Goal: Answer question/provide support: Share knowledge or assist other users

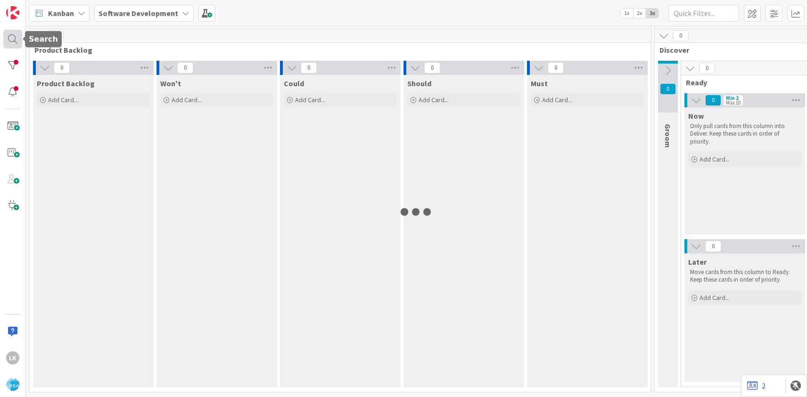
click at [15, 37] on div at bounding box center [12, 39] width 19 height 19
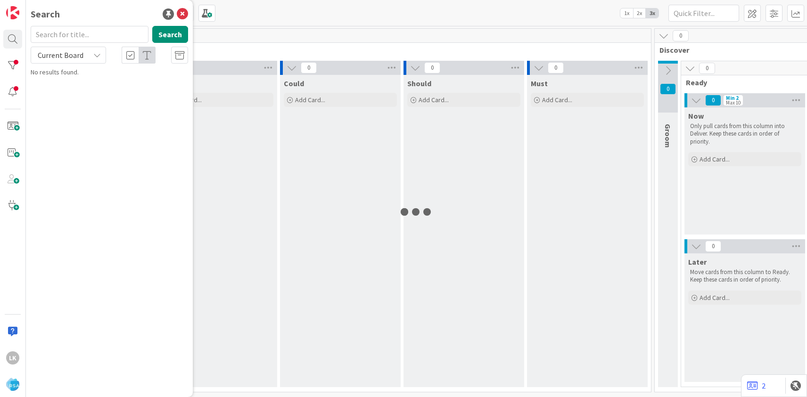
click at [64, 37] on input "text" at bounding box center [90, 34] width 118 height 17
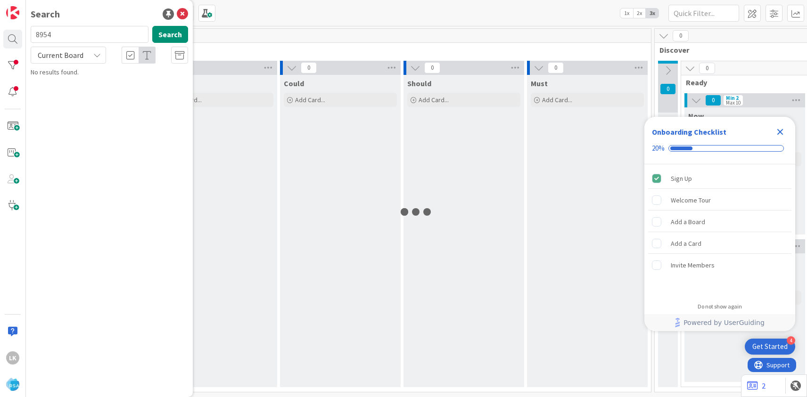
type input "8954"
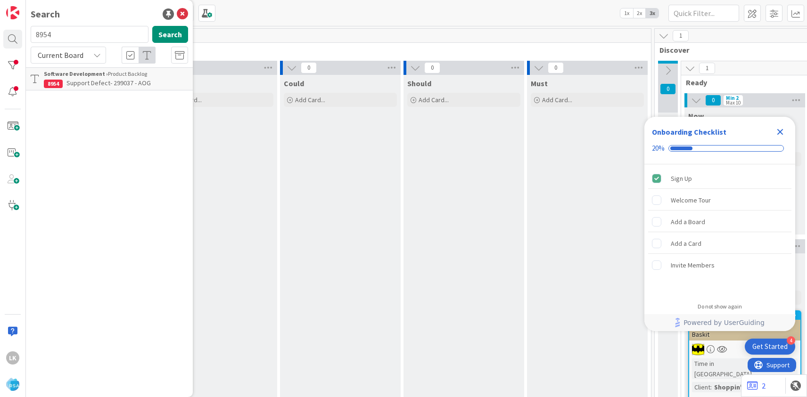
click at [77, 86] on span "Support Defect- 299037 - AOG" at bounding box center [108, 83] width 84 height 8
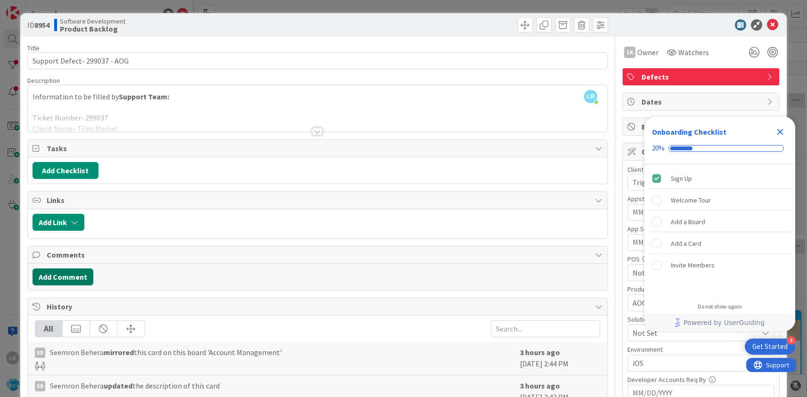
click at [67, 275] on button "Add Comment" at bounding box center [63, 277] width 61 height 17
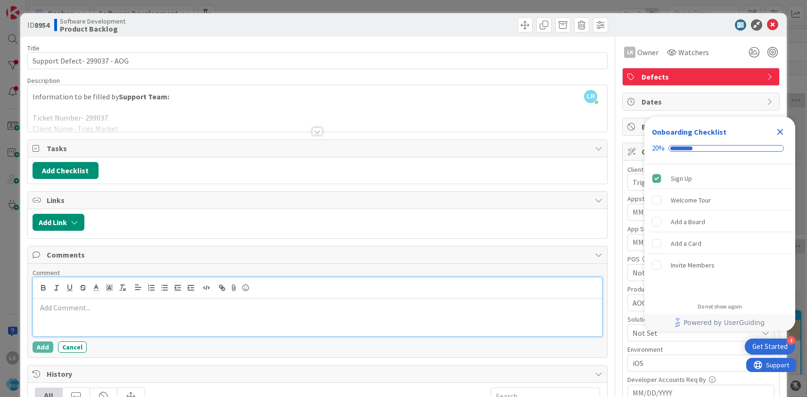
click at [94, 312] on p at bounding box center [317, 308] width 561 height 11
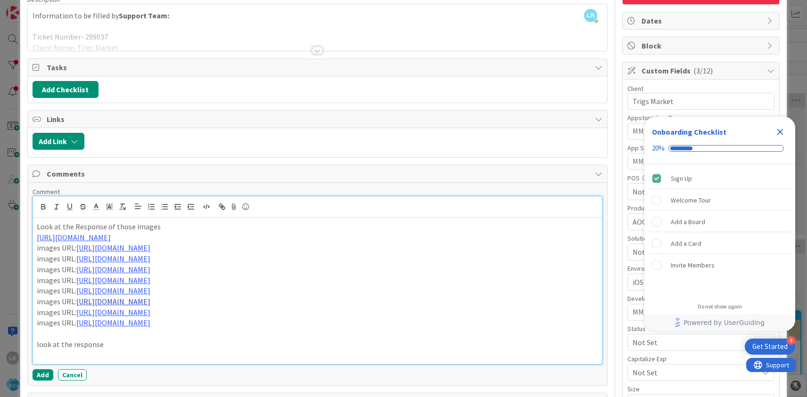
scroll to position [120, 0]
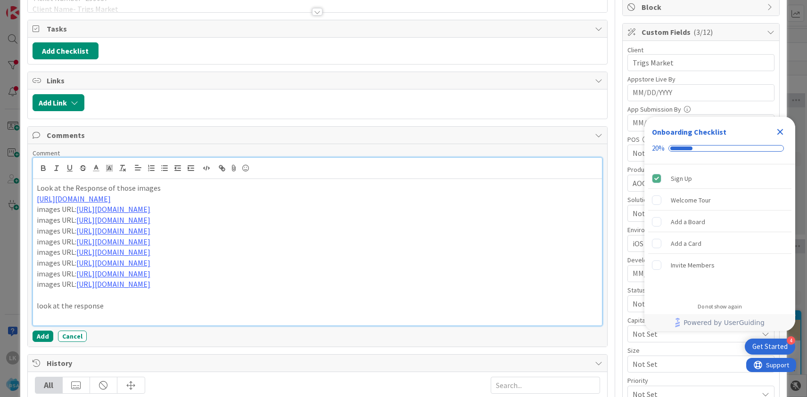
click at [117, 307] on p "look at the response" at bounding box center [317, 306] width 561 height 11
click at [222, 307] on p "those image which is not loading is because of %26 Apple" at bounding box center [317, 306] width 561 height 11
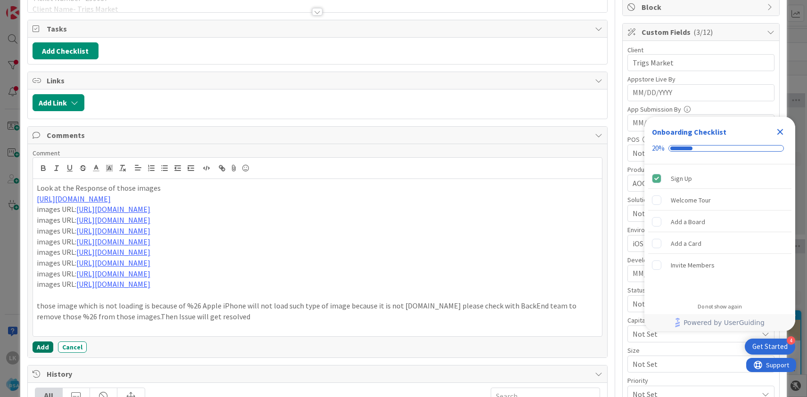
click at [41, 348] on button "Add" at bounding box center [43, 347] width 21 height 11
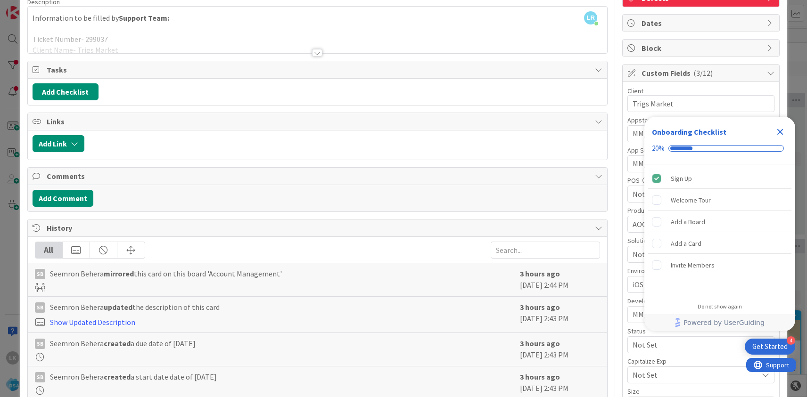
scroll to position [0, 0]
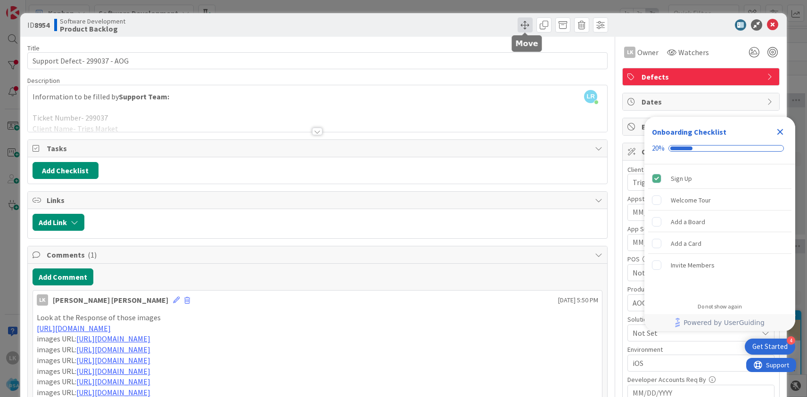
click at [529, 24] on span at bounding box center [525, 24] width 15 height 15
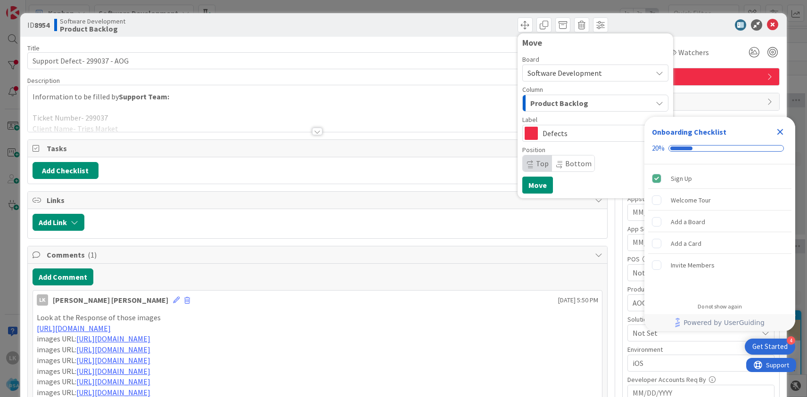
click at [626, 21] on div at bounding box center [696, 24] width 167 height 11
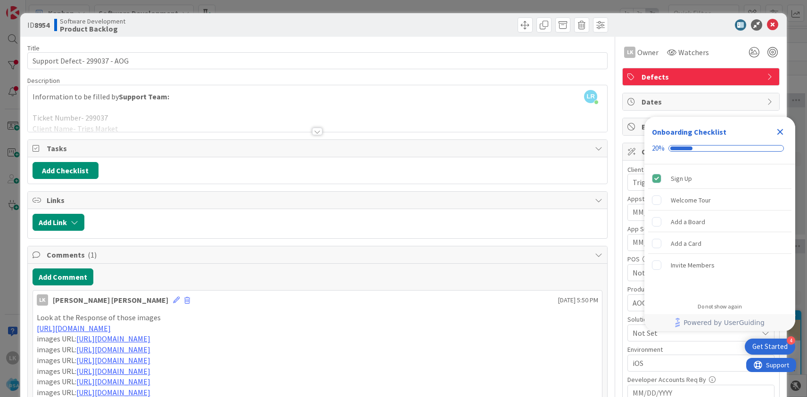
click at [44, 25] on b "8954" at bounding box center [41, 24] width 15 height 9
copy b "8954"
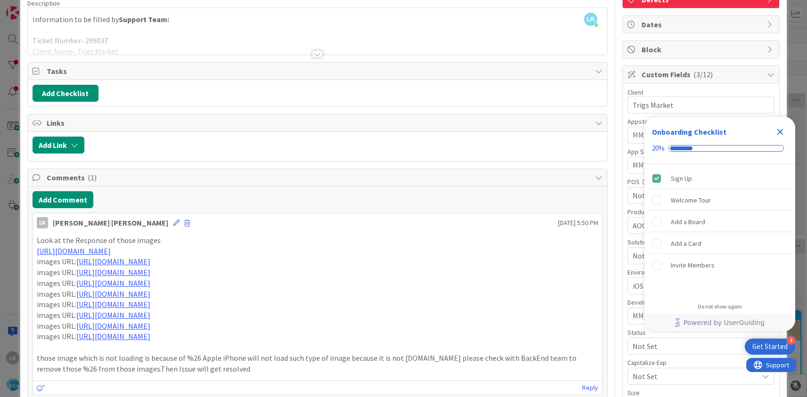
scroll to position [94, 0]
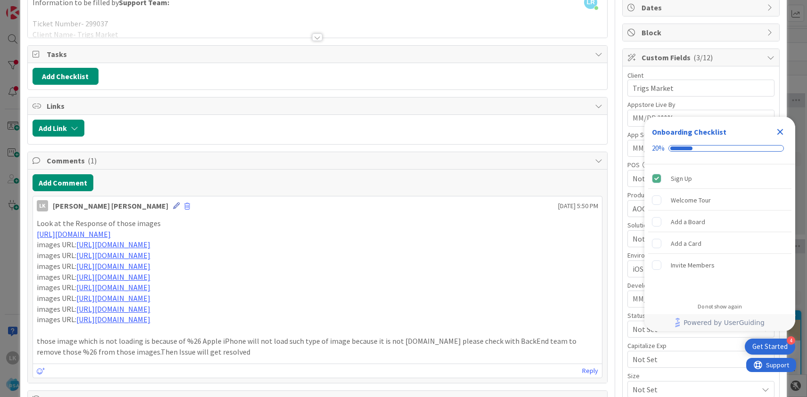
click at [173, 204] on icon at bounding box center [176, 206] width 7 height 7
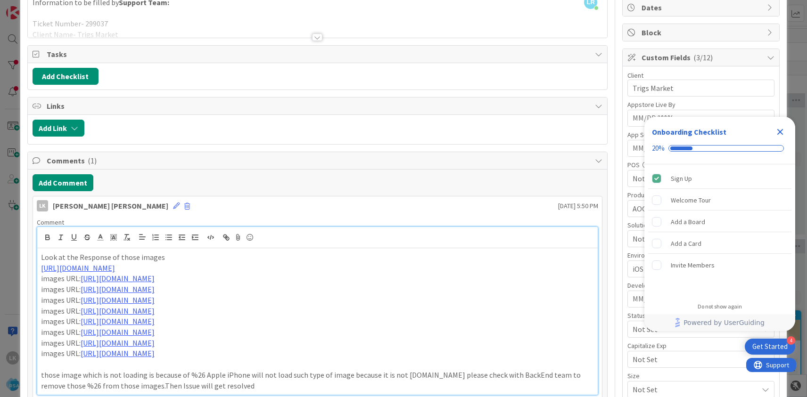
drag, startPoint x: 39, startPoint y: 267, endPoint x: 386, endPoint y: 353, distance: 357.3
click at [386, 353] on div "Look at the Response of those images https://aogecom.s3.amazonaws.com/newuidepa…" at bounding box center [317, 321] width 560 height 147
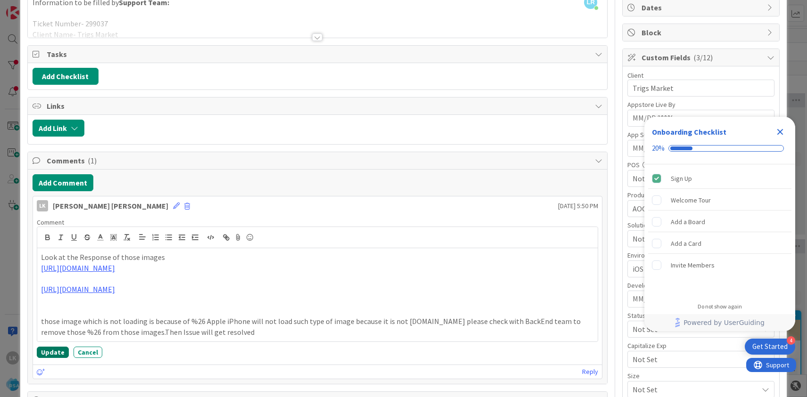
click at [43, 354] on button "Update" at bounding box center [53, 352] width 32 height 11
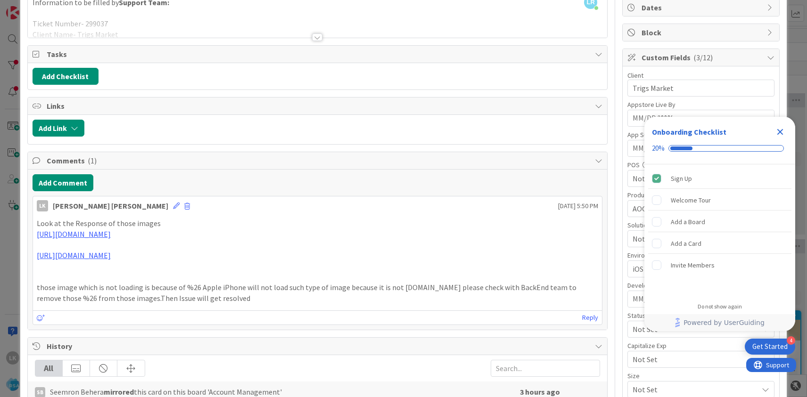
scroll to position [0, 0]
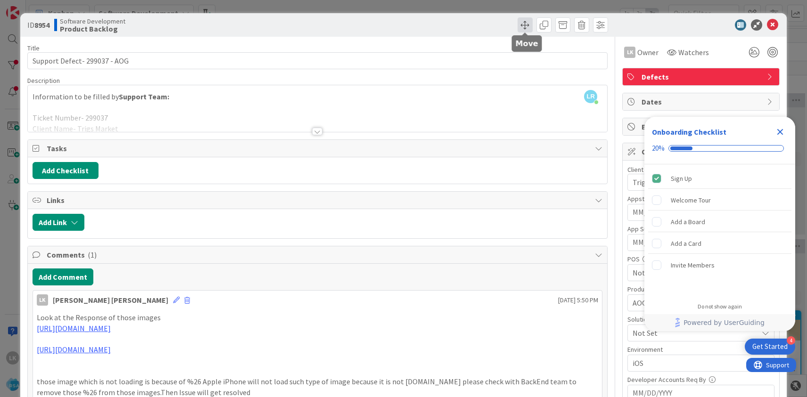
click at [524, 28] on span at bounding box center [525, 24] width 15 height 15
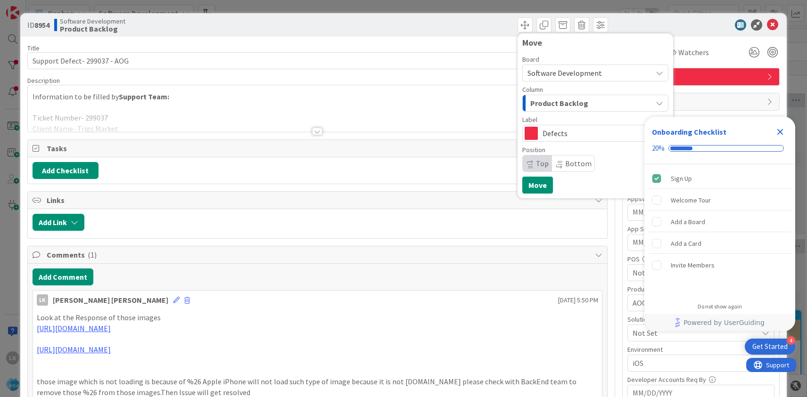
click at [589, 103] on div "Product Backlog" at bounding box center [590, 103] width 124 height 15
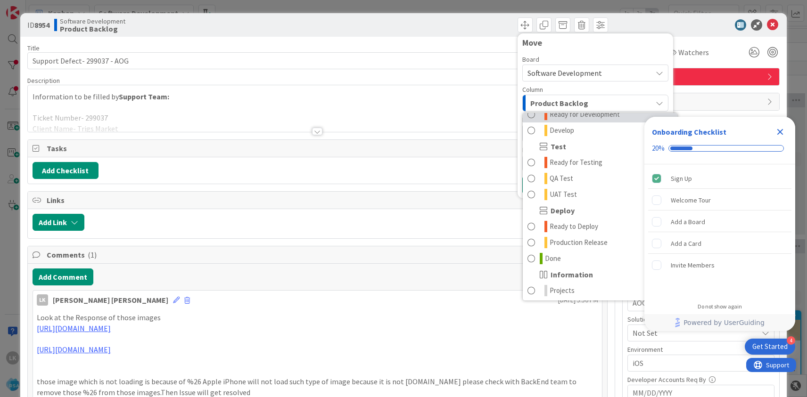
scroll to position [269, 0]
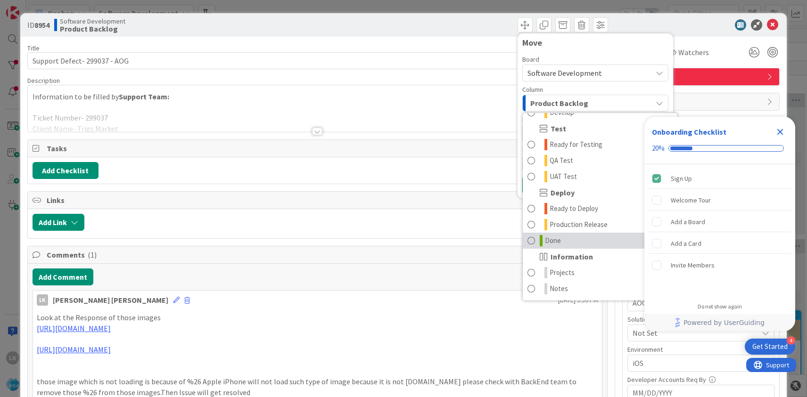
click at [533, 243] on span at bounding box center [531, 240] width 8 height 11
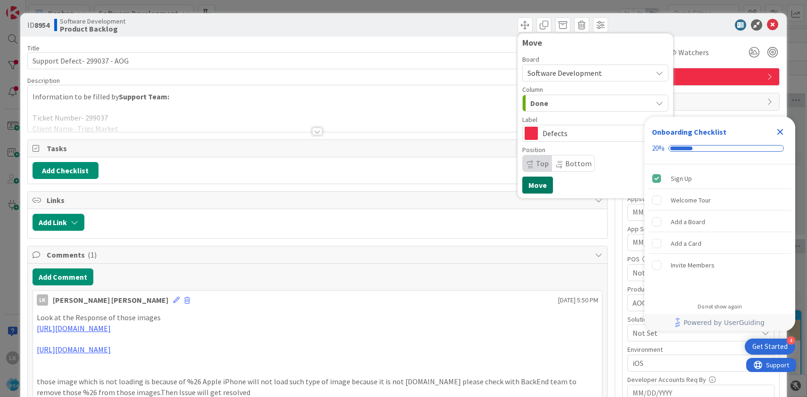
click at [535, 186] on button "Move" at bounding box center [537, 185] width 31 height 17
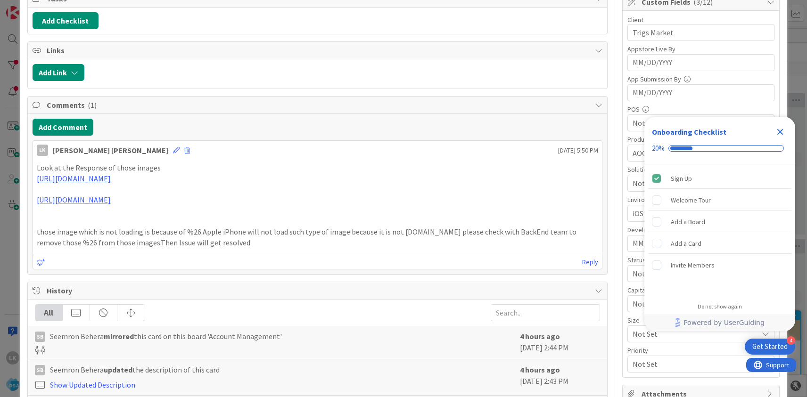
scroll to position [150, 0]
click at [780, 133] on icon "Close Checklist" at bounding box center [780, 132] width 6 height 6
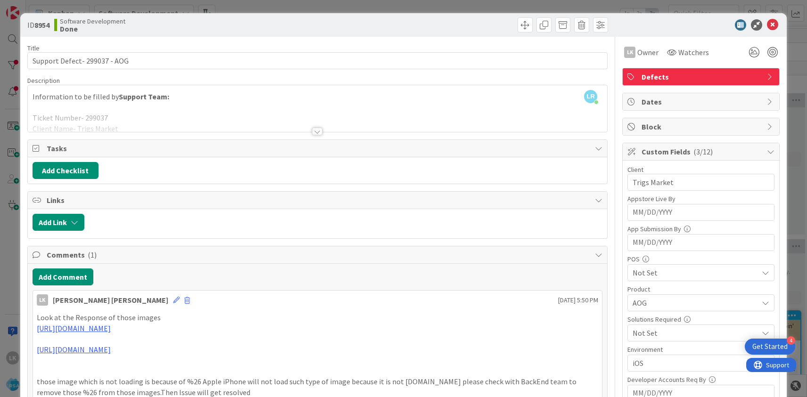
scroll to position [0, 0]
click at [769, 26] on icon at bounding box center [772, 24] width 11 height 11
